Goal: Register for event/course

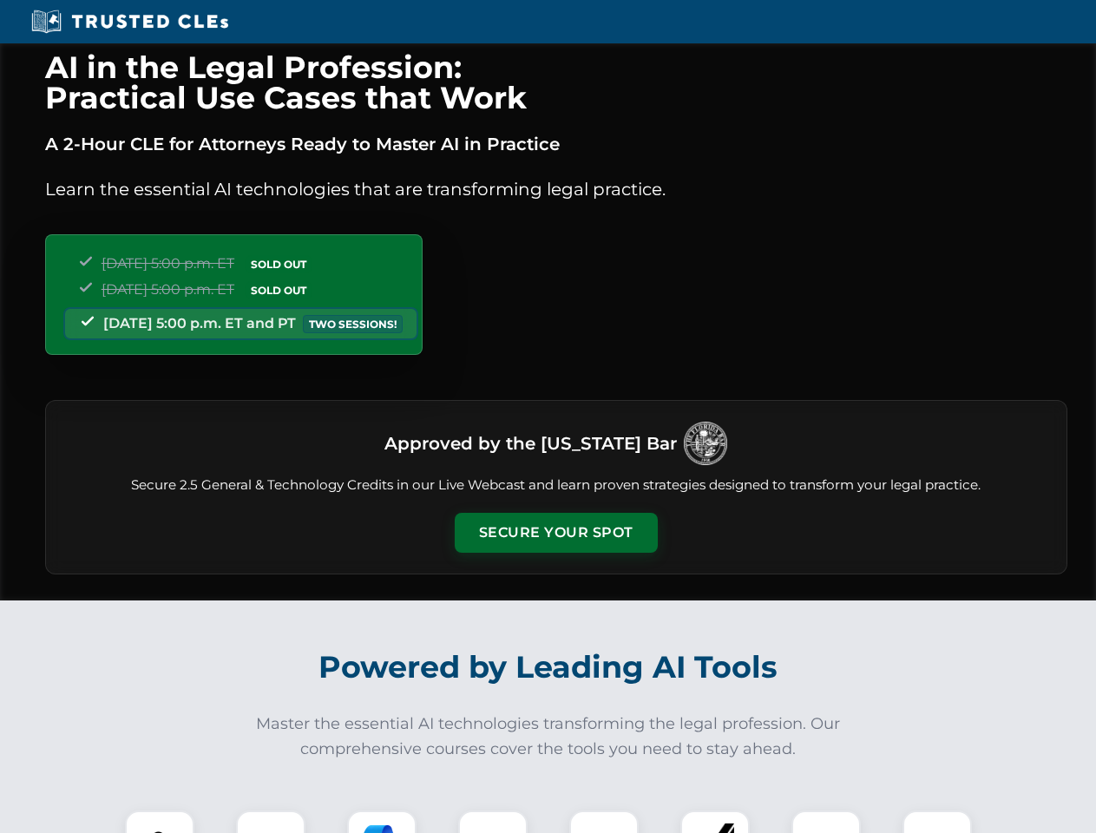
click at [555, 533] on button "Secure Your Spot" at bounding box center [556, 533] width 203 height 40
click at [160, 822] on img at bounding box center [160, 845] width 50 height 50
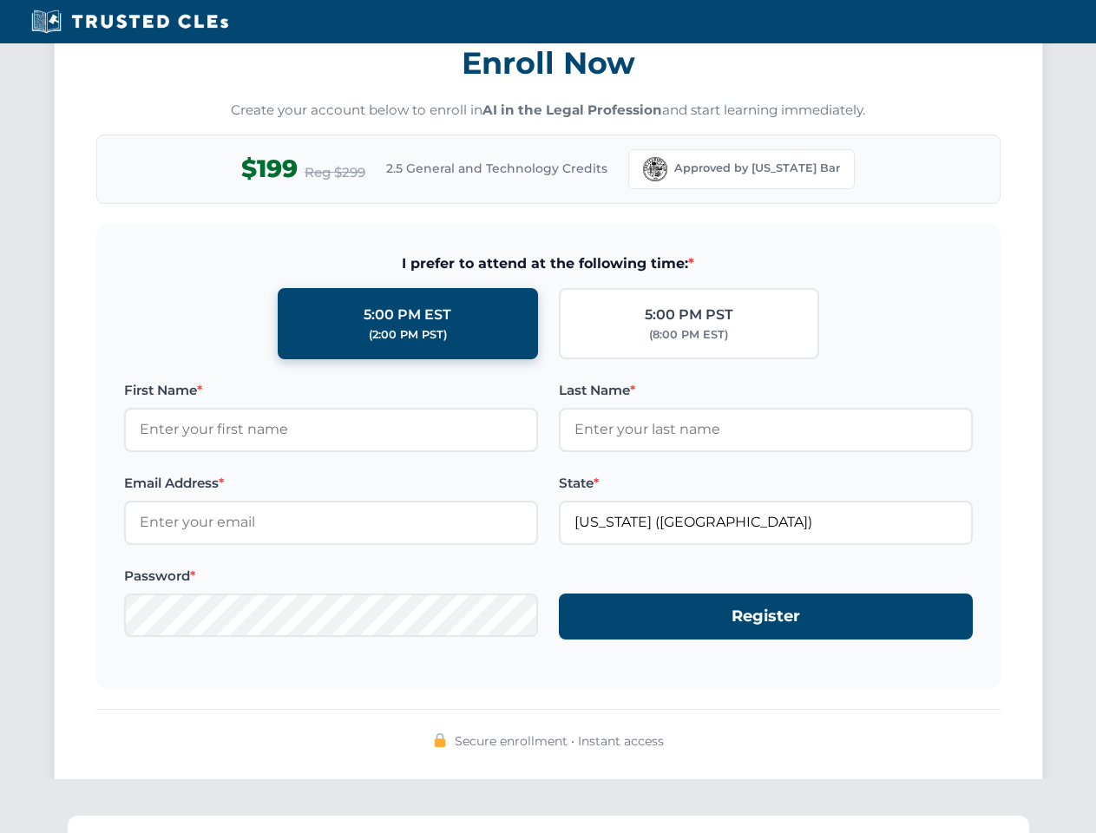
scroll to position [1703, 0]
